Goal: Transaction & Acquisition: Purchase product/service

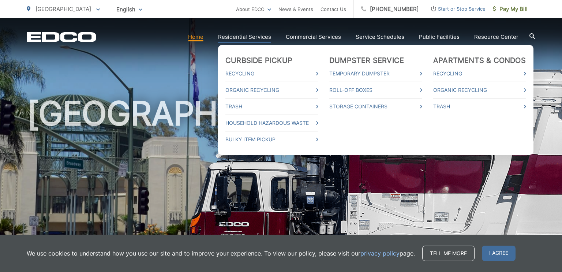
click at [258, 40] on link "Residential Services" at bounding box center [244, 37] width 53 height 9
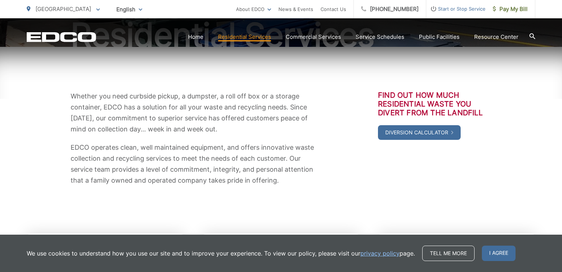
scroll to position [103, 0]
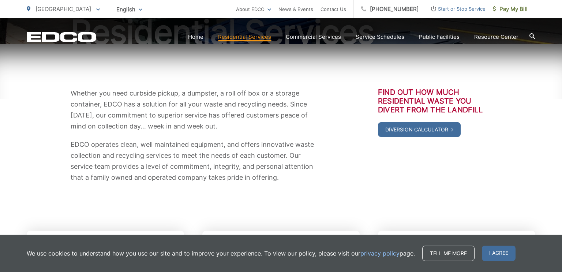
click at [498, 256] on span "I agree" at bounding box center [499, 253] width 34 height 15
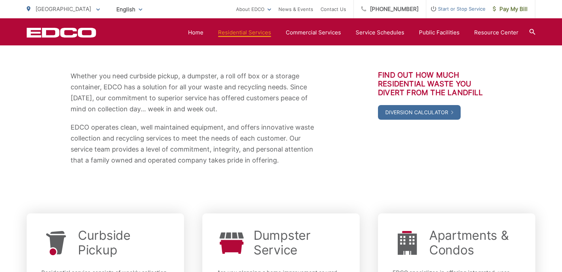
scroll to position [108, 0]
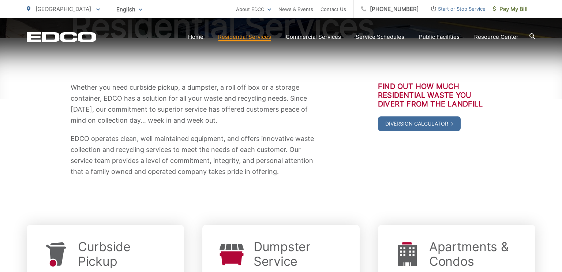
click at [85, 5] on p "[GEOGRAPHIC_DATA]" at bounding box center [63, 9] width 73 height 9
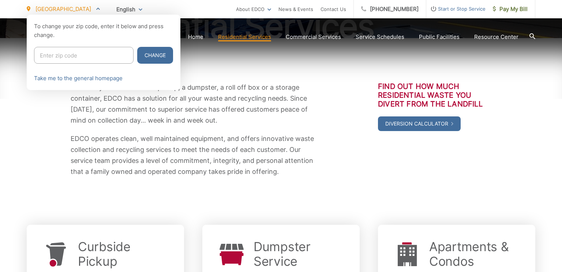
click at [84, 54] on input "Enter zip code" at bounding box center [84, 55] width 100 height 17
type input "92082"
click at [158, 57] on button "Change" at bounding box center [155, 55] width 36 height 17
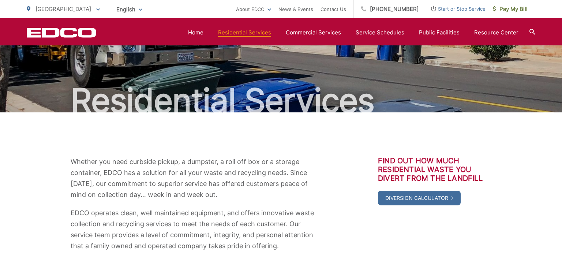
scroll to position [33, 0]
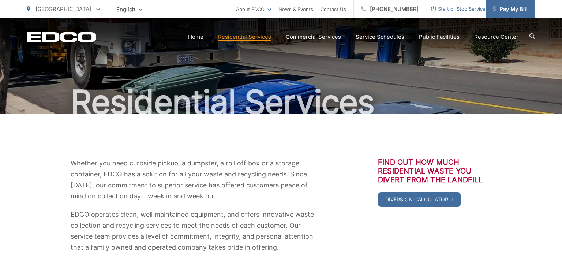
click at [513, 10] on span "Pay My Bill" at bounding box center [510, 9] width 35 height 9
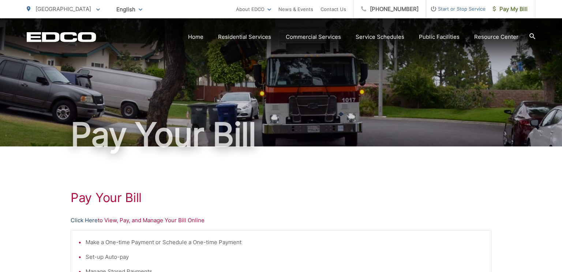
click at [88, 220] on link "Click Here" at bounding box center [84, 220] width 27 height 9
